Goal: Task Accomplishment & Management: Complete application form

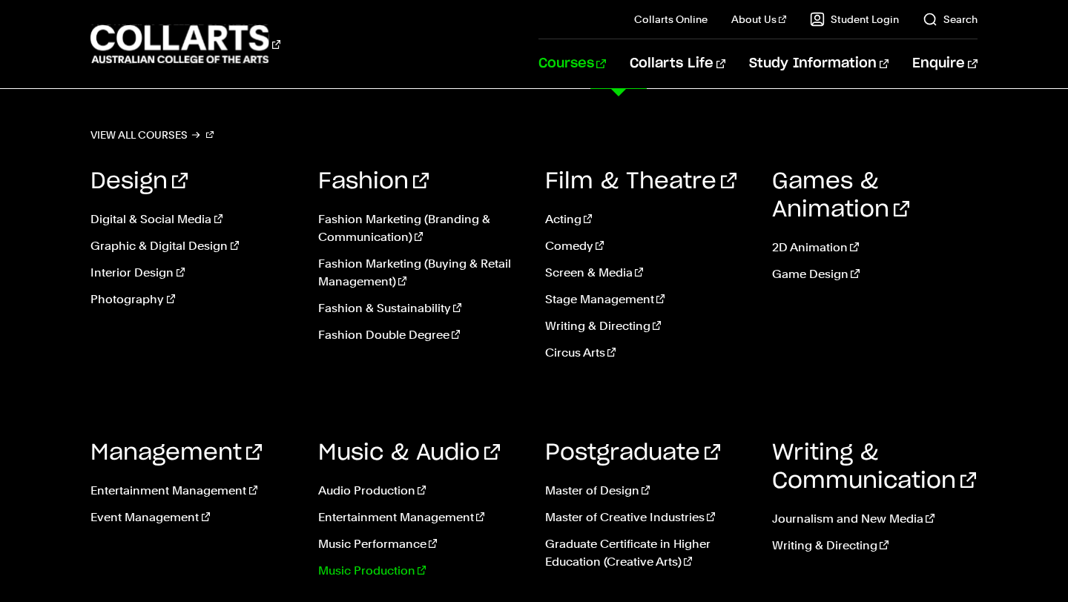
click at [372, 572] on link "Music Production" at bounding box center [420, 571] width 205 height 18
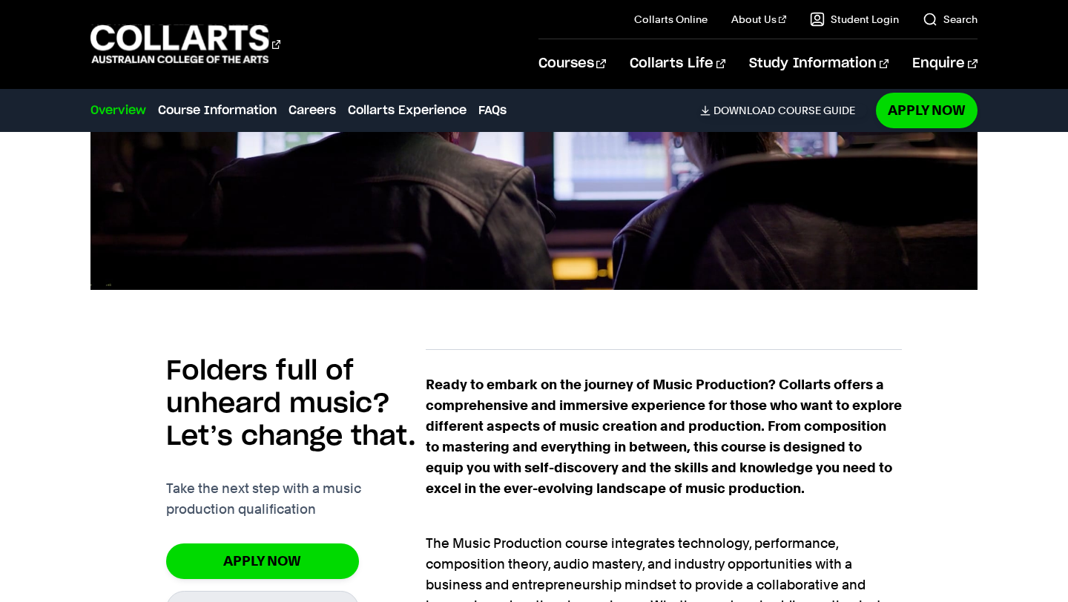
scroll to position [384, 0]
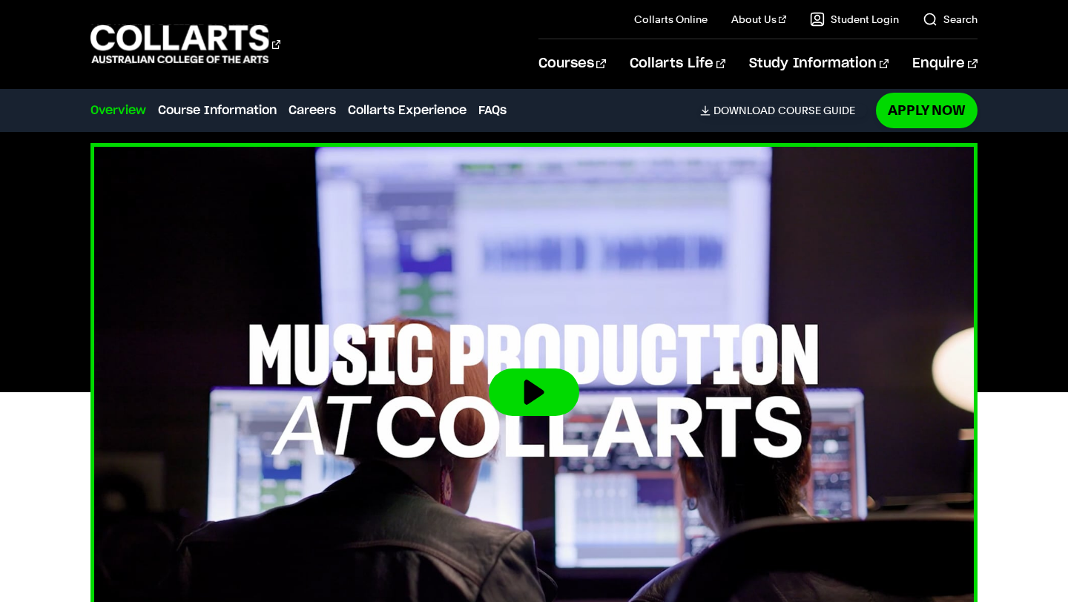
click at [537, 401] on button at bounding box center [534, 392] width 91 height 47
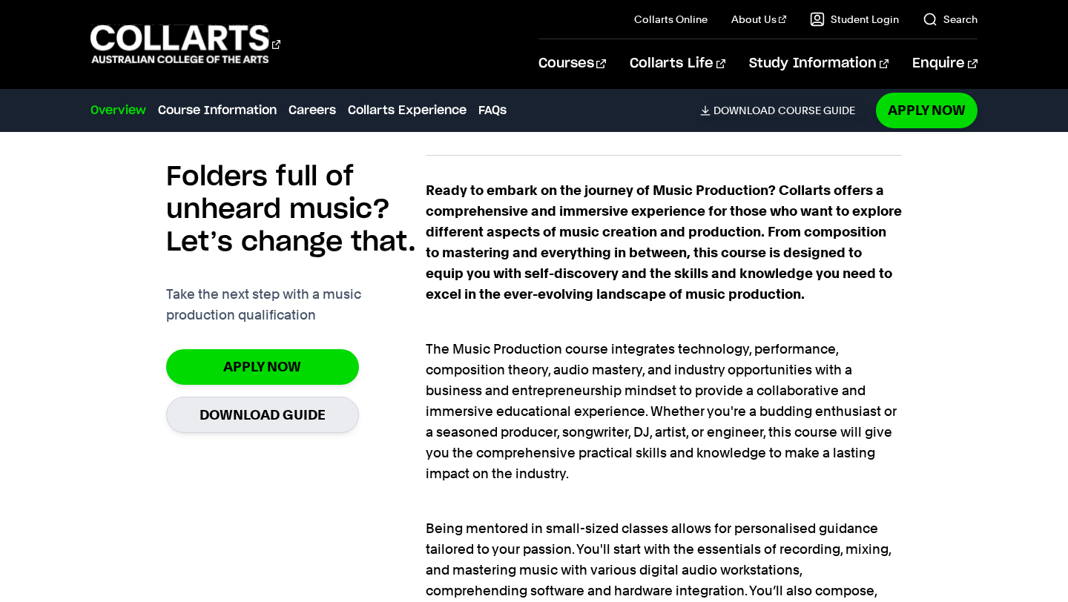
scroll to position [931, 0]
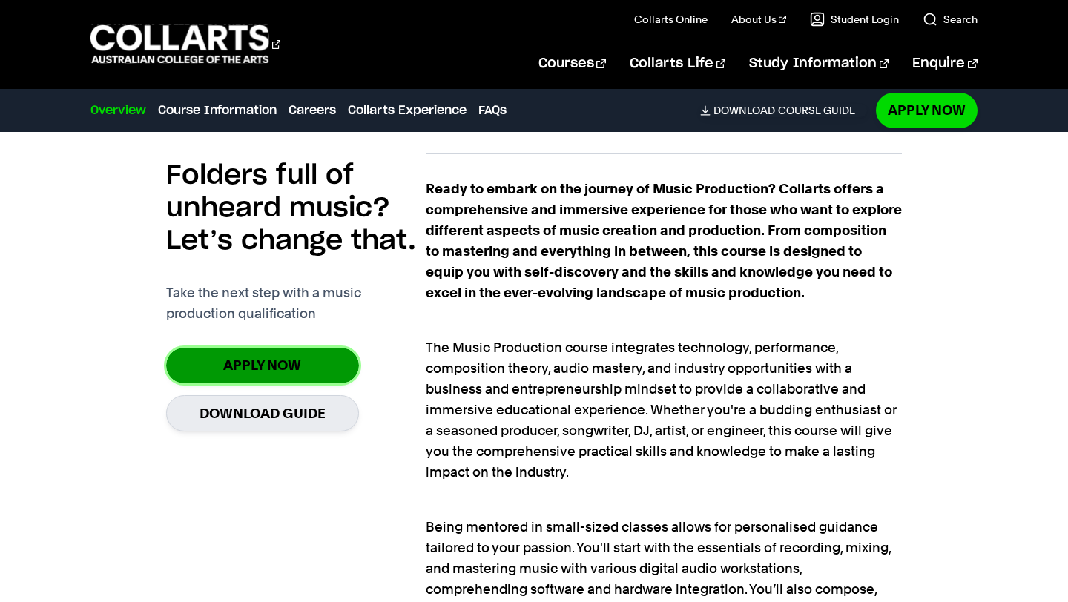
click at [294, 357] on link "Apply Now" at bounding box center [262, 365] width 193 height 35
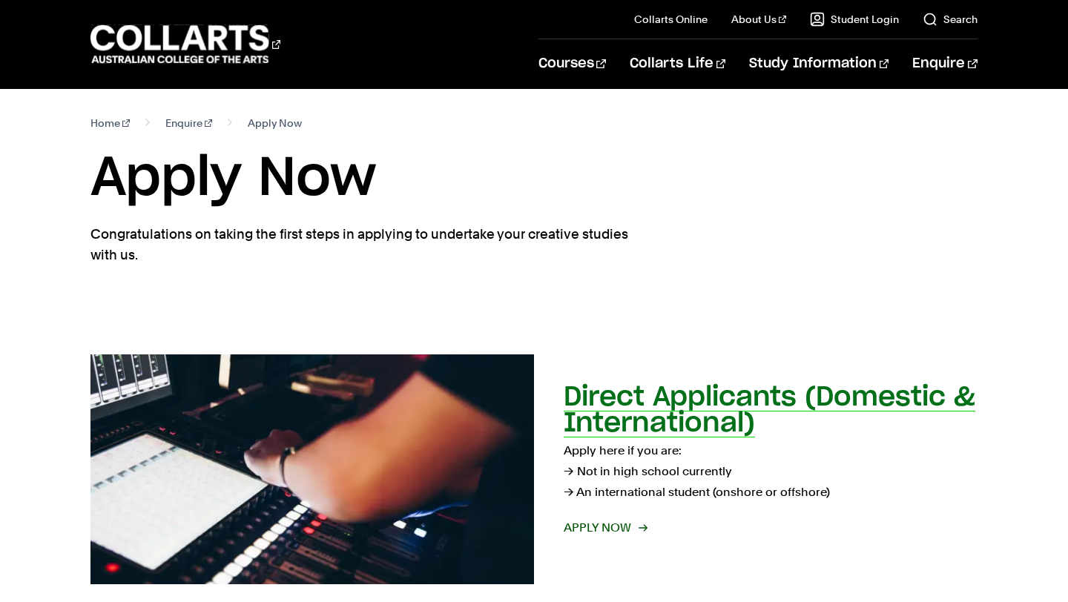
click at [695, 399] on h2 "Direct Applicants (Domestic & International)" at bounding box center [770, 410] width 412 height 53
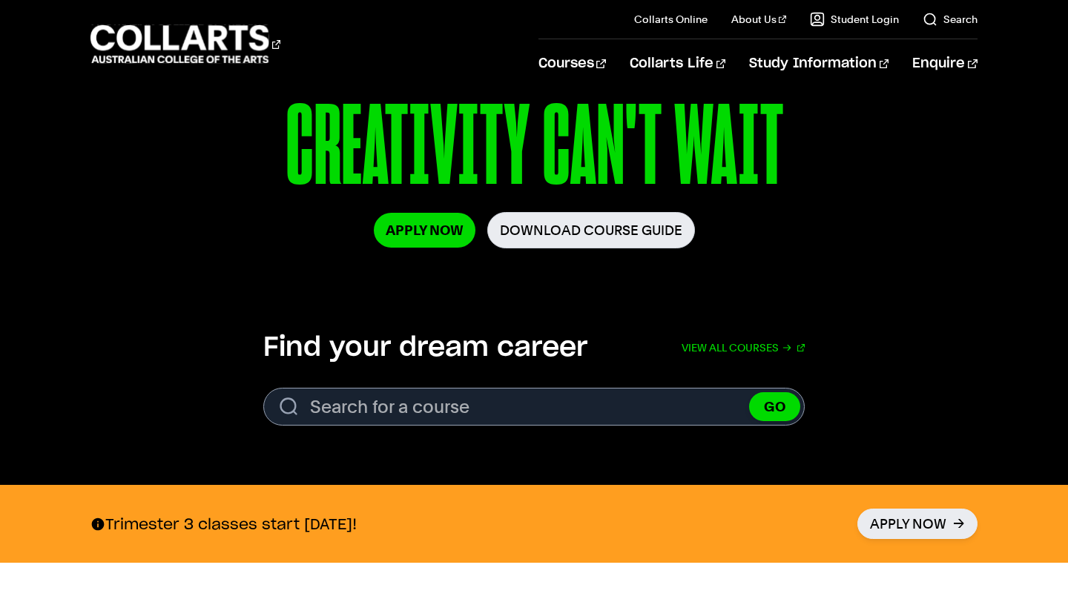
scroll to position [272, 0]
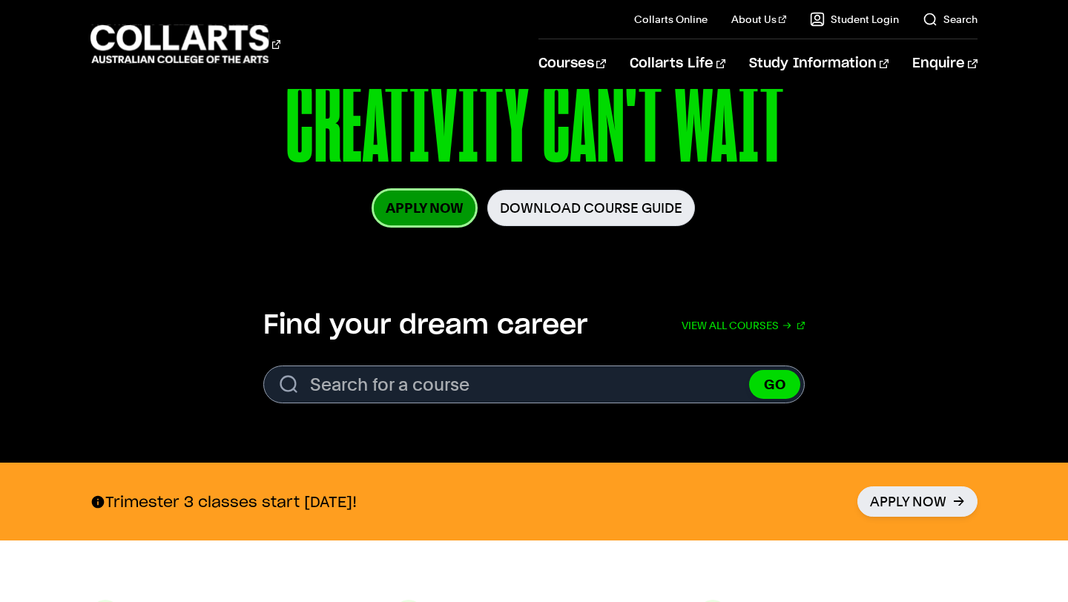
click at [424, 207] on link "Apply Now" at bounding box center [425, 208] width 102 height 35
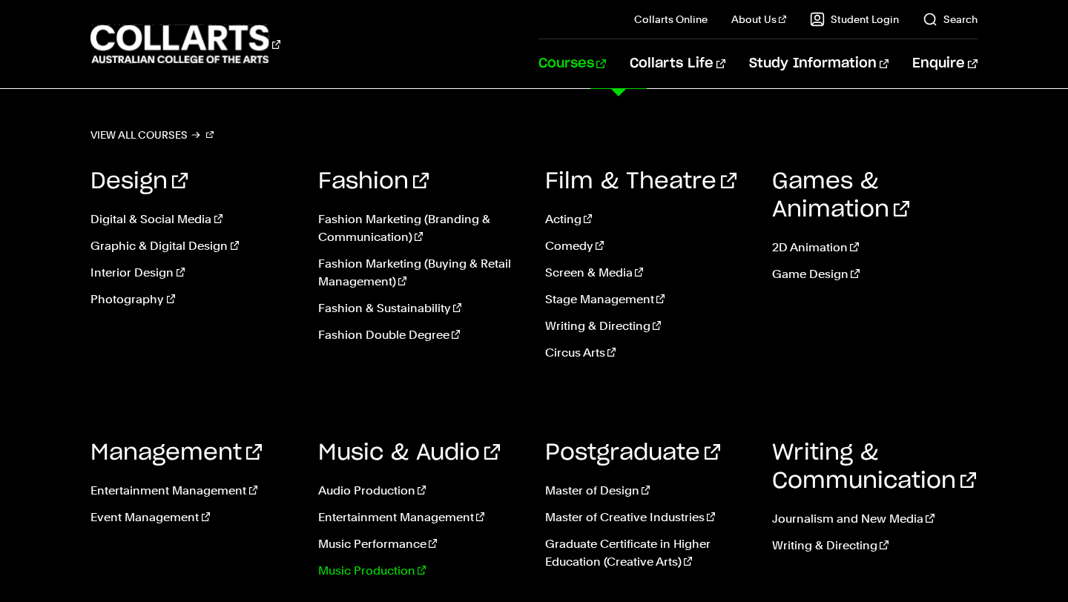
click at [377, 570] on link "Music Production" at bounding box center [420, 571] width 205 height 18
